Goal: Check status: Check status

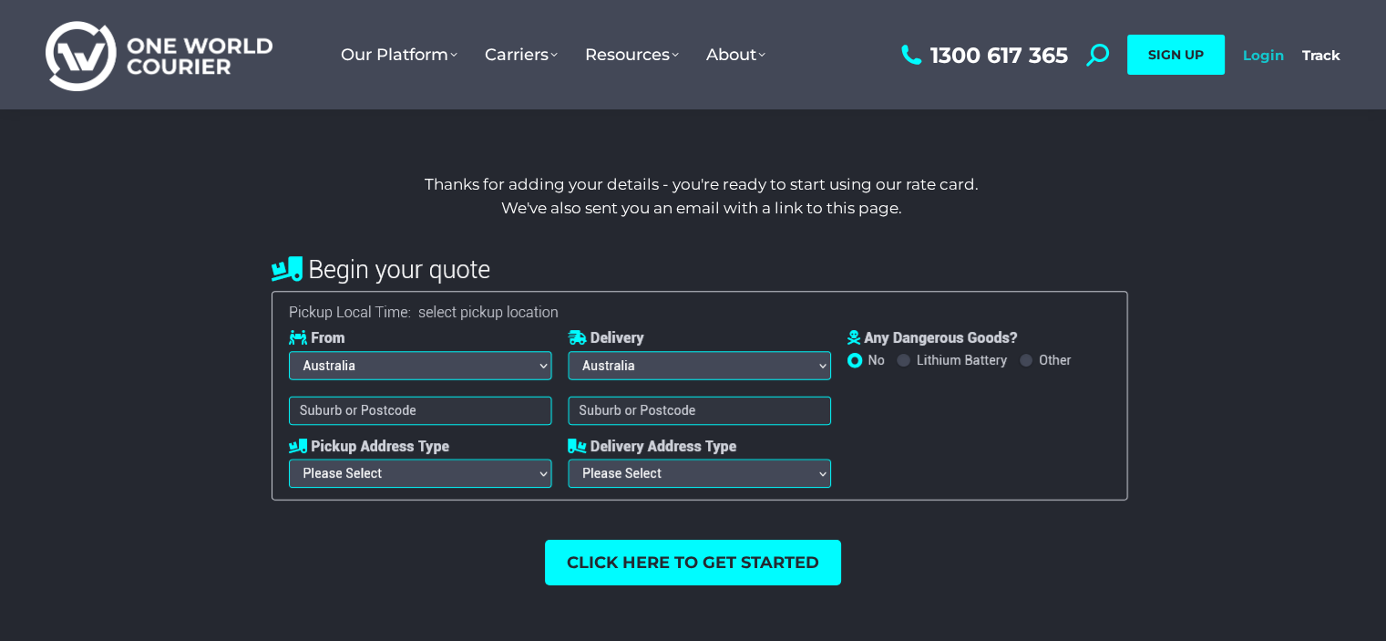
click at [1258, 58] on link "Login" at bounding box center [1263, 54] width 41 height 17
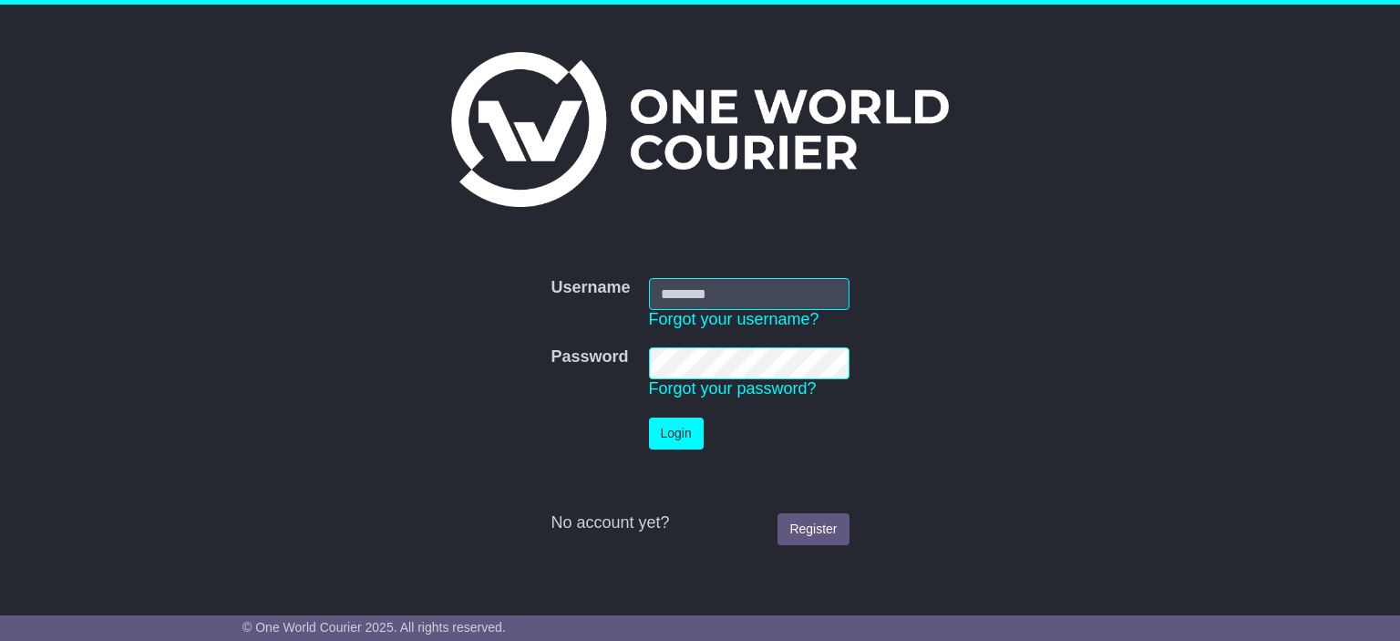
type input "**********"
click at [690, 438] on button "Login" at bounding box center [676, 433] width 55 height 32
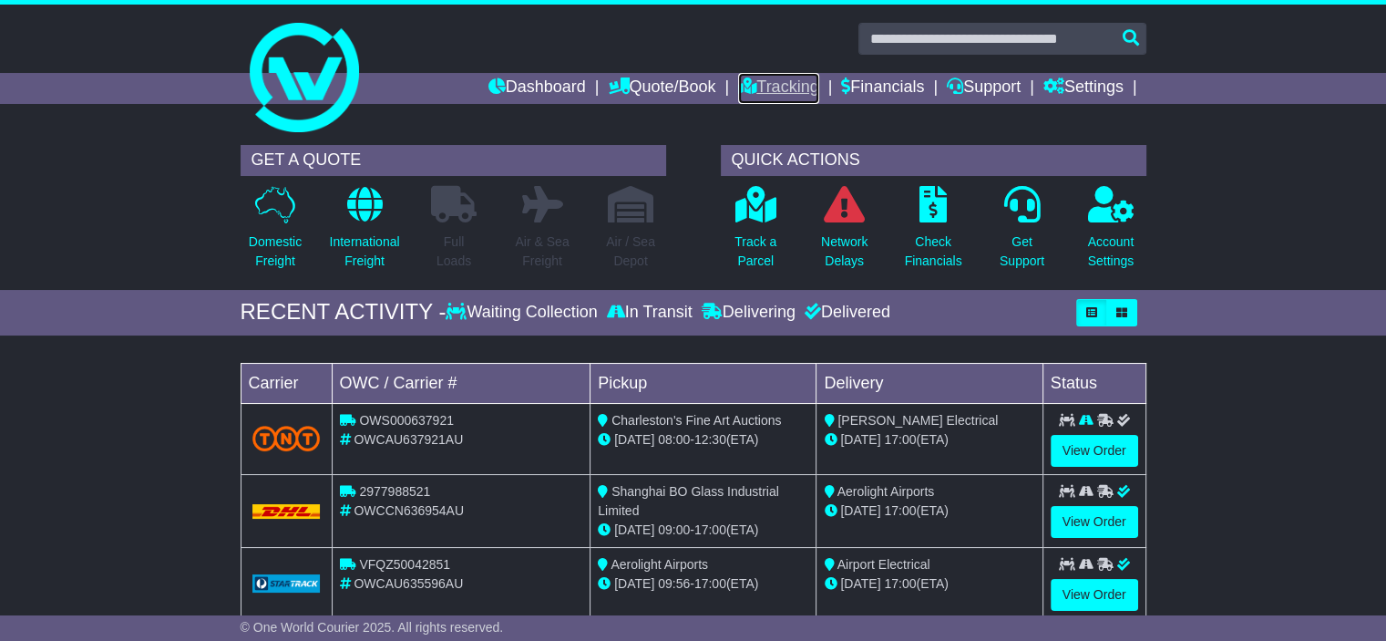
click at [773, 87] on link "Tracking" at bounding box center [778, 88] width 80 height 31
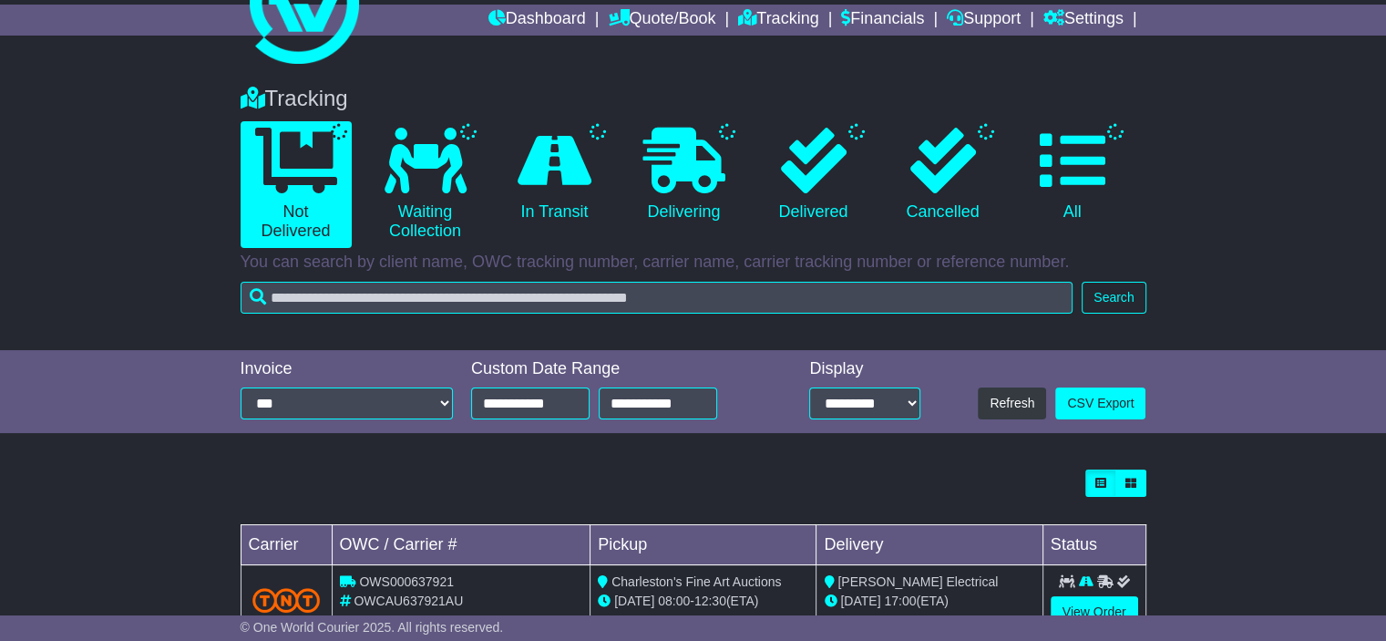
scroll to position [127, 0]
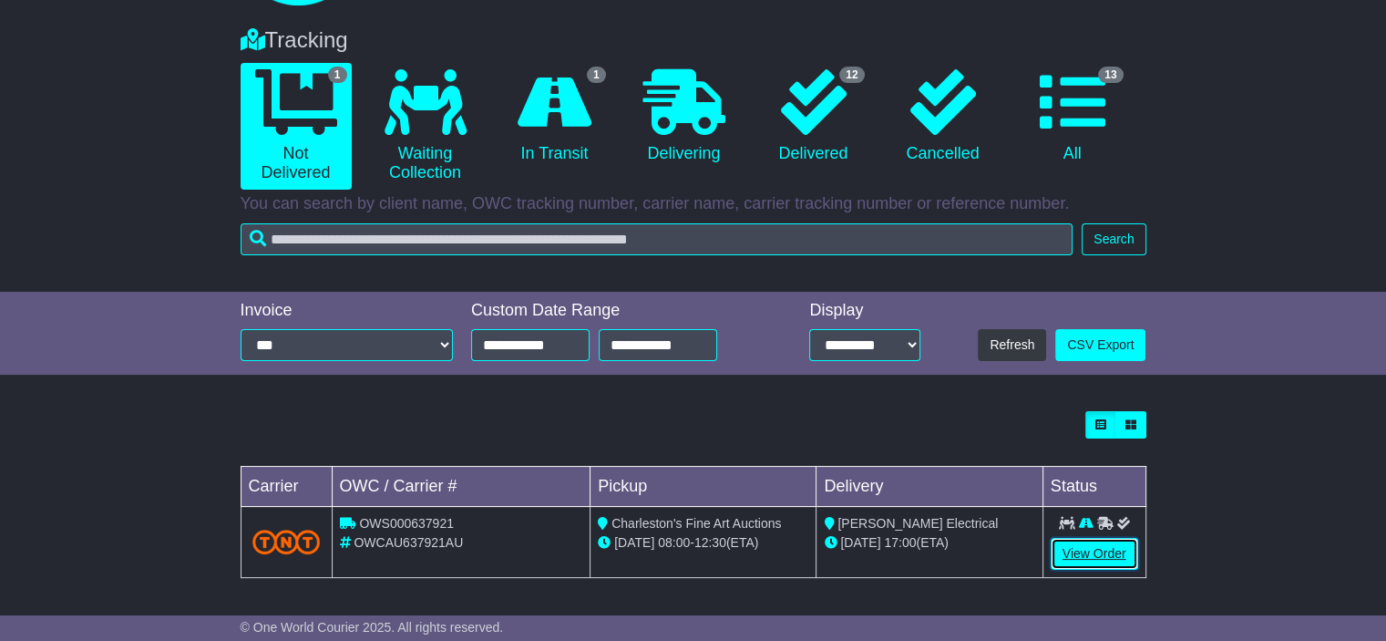
click at [1075, 562] on link "View Order" at bounding box center [1094, 554] width 87 height 32
